Goal: Information Seeking & Learning: Learn about a topic

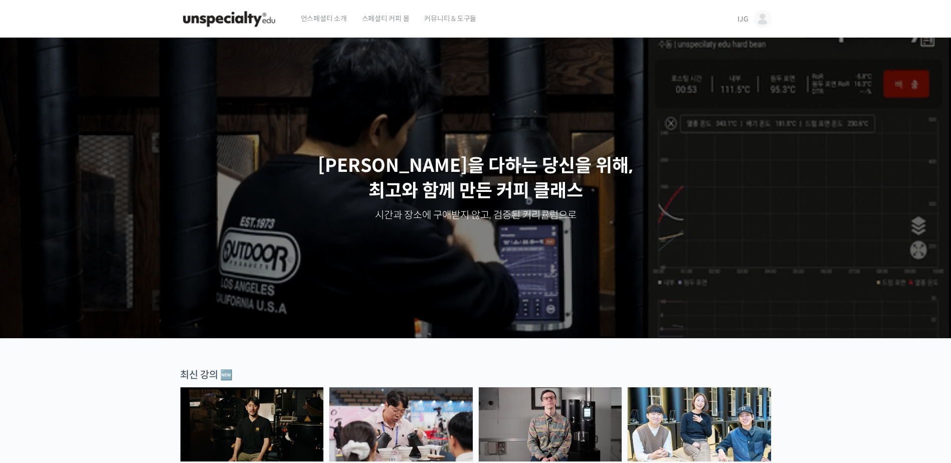
click at [759, 18] on img at bounding box center [762, 19] width 18 height 18
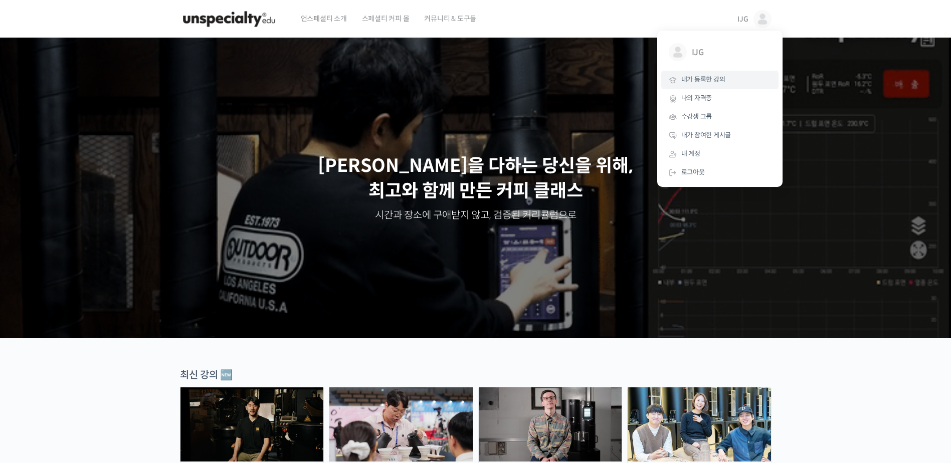
click at [701, 79] on span "내가 등록한 강의" at bounding box center [703, 79] width 44 height 9
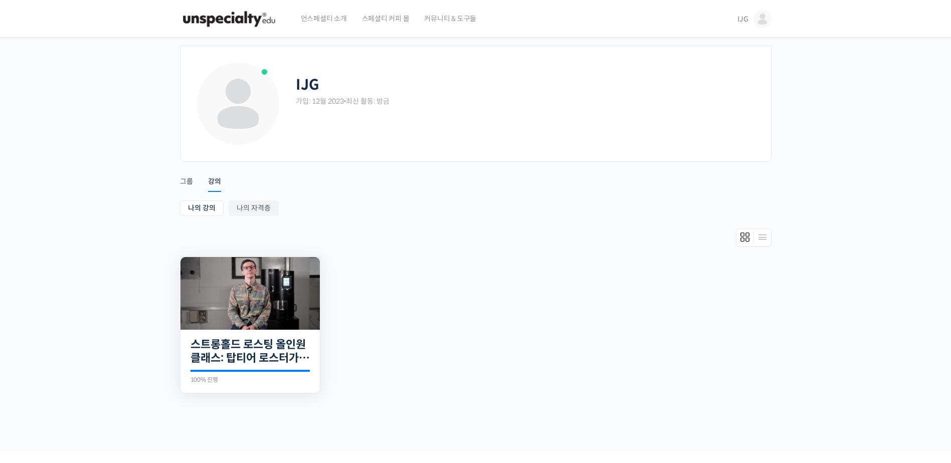
click at [233, 303] on img at bounding box center [249, 293] width 139 height 73
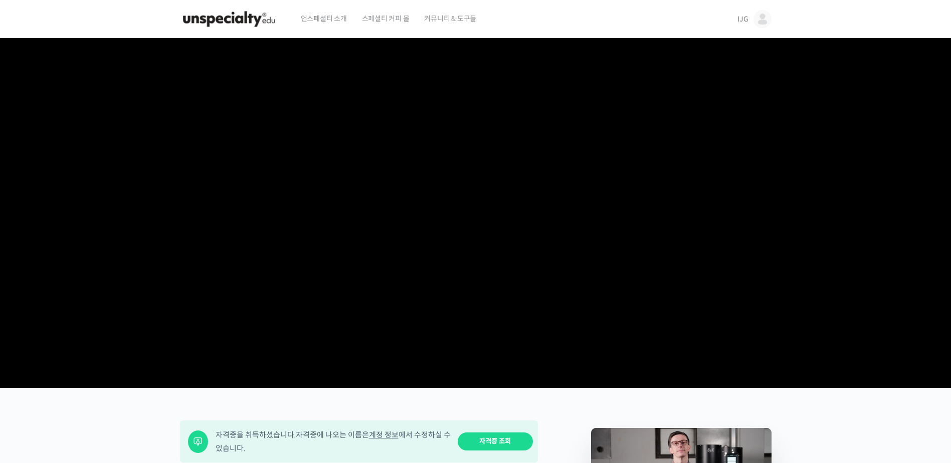
scroll to position [351, 0]
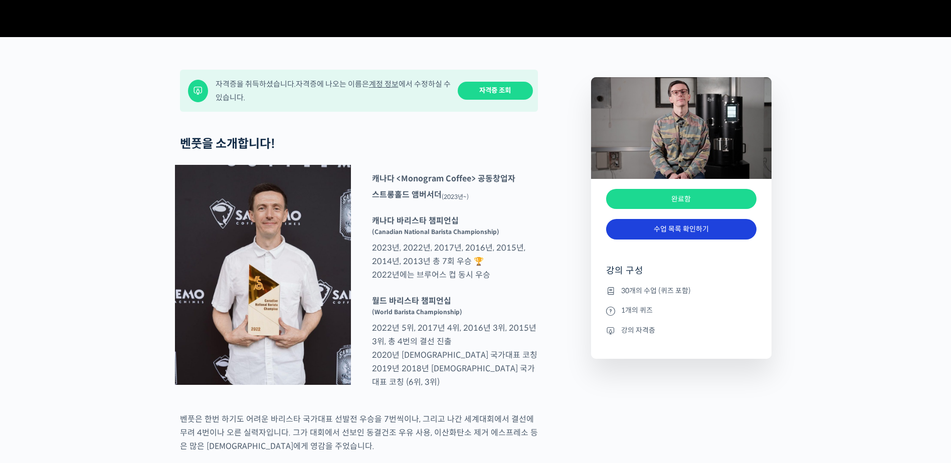
click at [688, 240] on link "수업 목록 확인하기" at bounding box center [681, 229] width 150 height 21
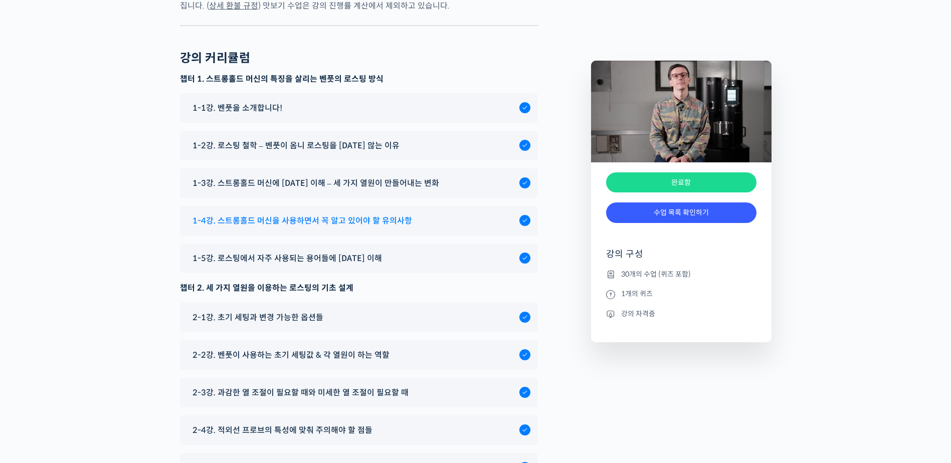
scroll to position [4883, 0]
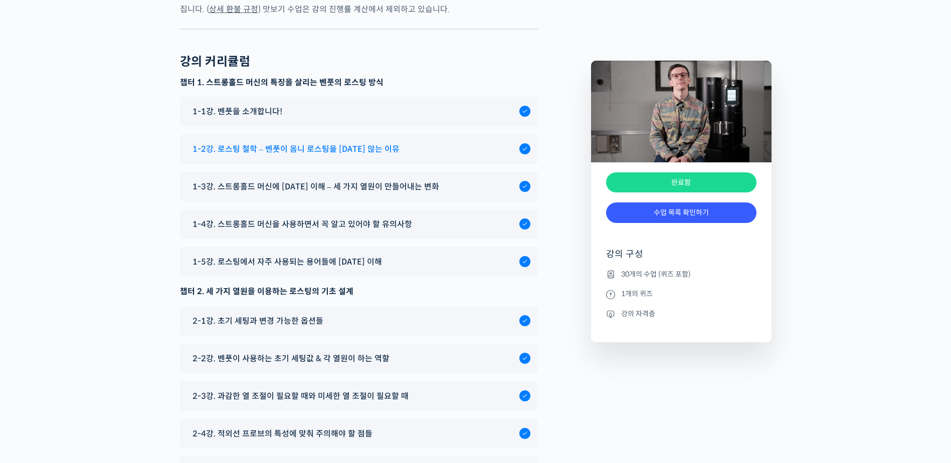
click at [346, 156] on span "1-2강. 로스팅 철학 – 벤풋이 옴니 로스팅을 하지 않는 이유" at bounding box center [295, 149] width 207 height 14
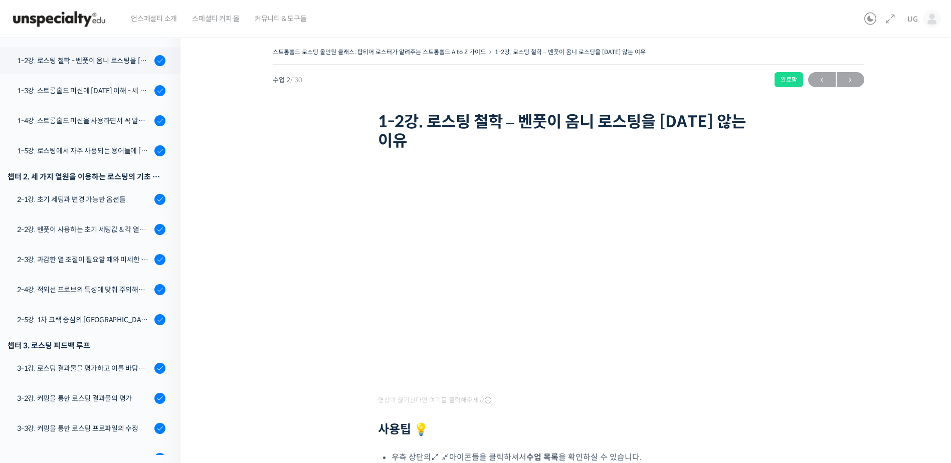
scroll to position [192, 0]
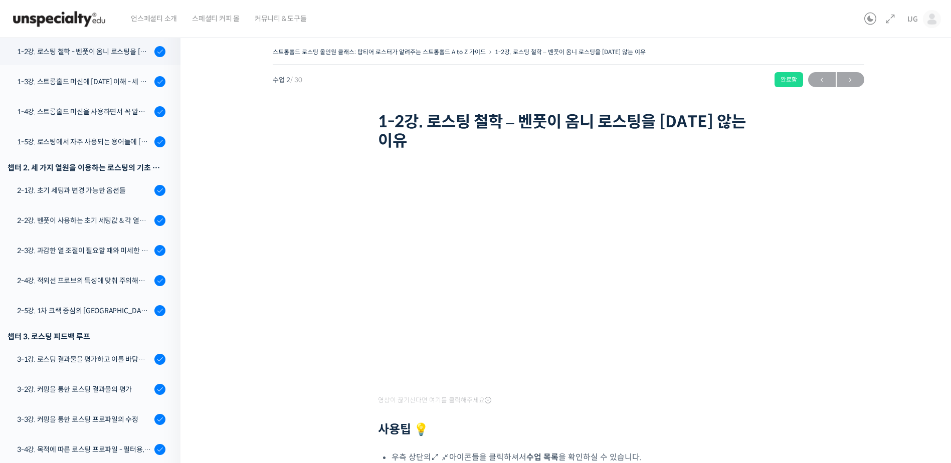
click at [888, 242] on div "스트롱홀드 로스팅 올인원 클래스: 탑티어 로스터가 알려주는 스트롱홀드 A to Z 가이드 1-2강. 로스팅 철학 – 벤풋이 옴니 로스팅을 [D…" at bounding box center [568, 284] width 675 height 479
click at [110, 223] on div "2-2강. 벤풋이 사용하는 초기 세팅값 & 각 열원이 하는 역할" at bounding box center [84, 220] width 134 height 11
